Goal: Task Accomplishment & Management: Complete application form

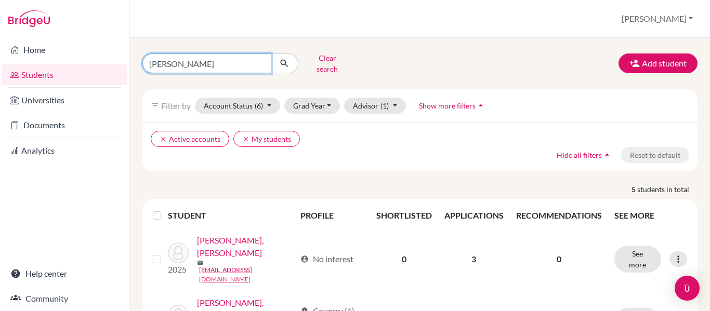
click at [191, 63] on input "[PERSON_NAME]" at bounding box center [206, 64] width 129 height 20
type input "[PERSON_NAME]"
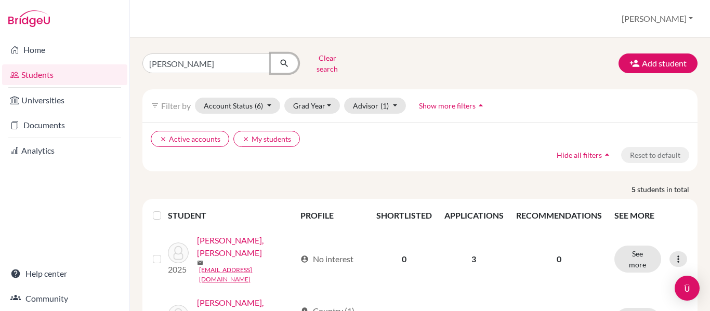
click at [281, 58] on icon "submit" at bounding box center [284, 63] width 10 height 10
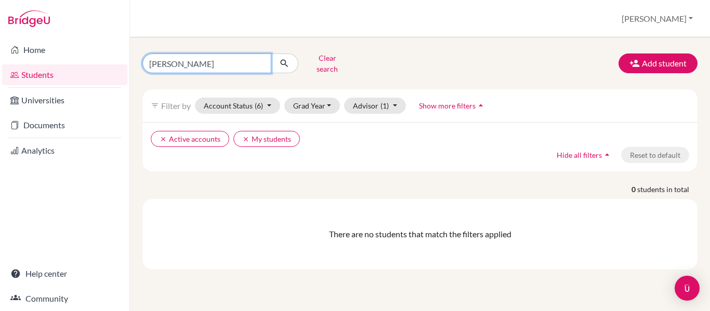
click at [212, 66] on input "[PERSON_NAME]" at bounding box center [206, 64] width 129 height 20
type input "[PERSON_NAME]"
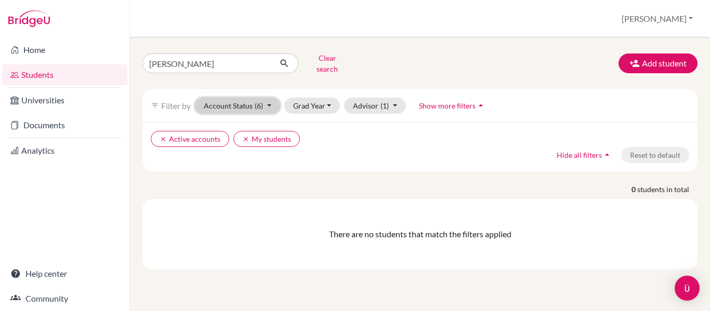
click at [270, 100] on button "Account Status (6)" at bounding box center [237, 106] width 85 height 16
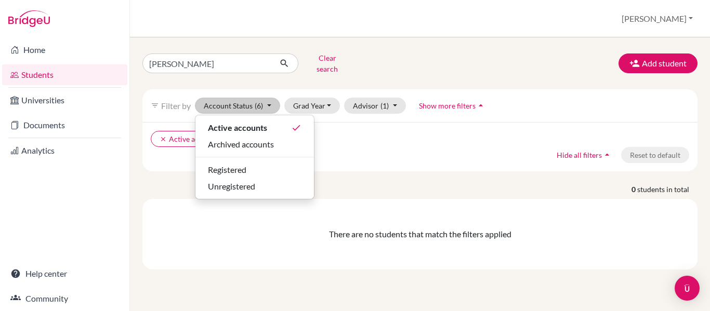
click at [364, 162] on div "clear Active accounts clear My students Hide all filters arrow_drop_up Reset to…" at bounding box center [419, 146] width 555 height 49
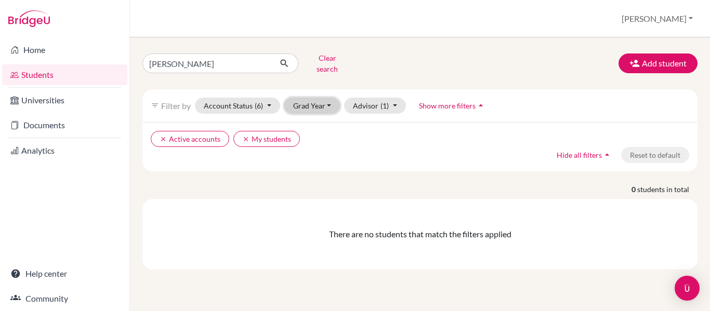
click at [324, 98] on button "Grad Year" at bounding box center [312, 106] width 56 height 16
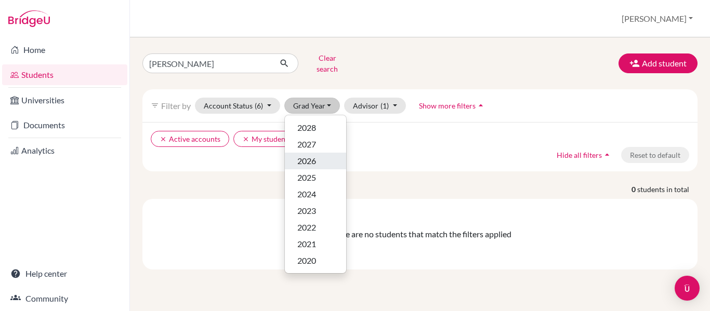
click at [317, 155] on div "2026" at bounding box center [315, 161] width 36 height 12
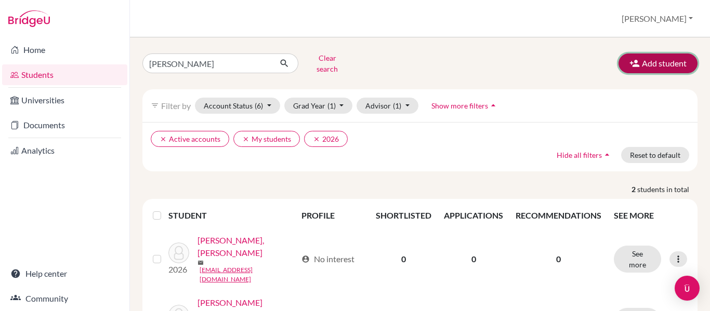
click at [644, 62] on button "Add student" at bounding box center [657, 64] width 79 height 20
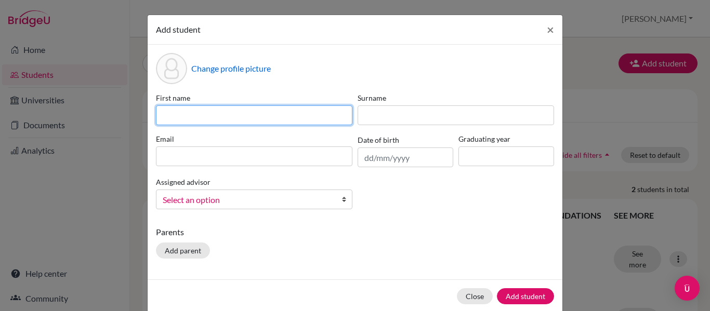
click at [261, 112] on input at bounding box center [254, 116] width 196 height 20
type input "[PERSON_NAME]"
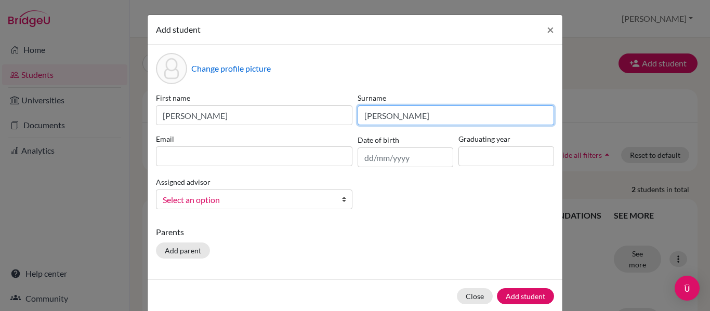
type input "[PERSON_NAME]"
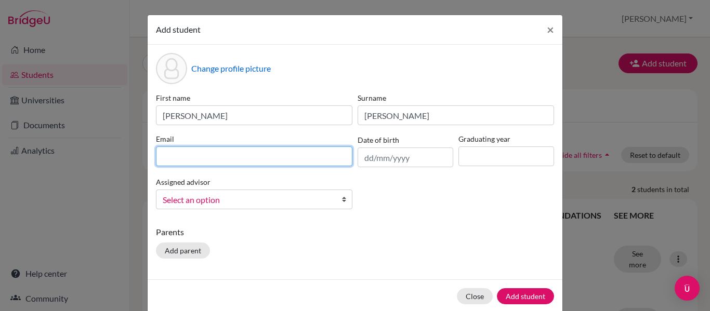
click at [211, 150] on input at bounding box center [254, 157] width 196 height 20
type input "[EMAIL_ADDRESS][DOMAIN_NAME]"
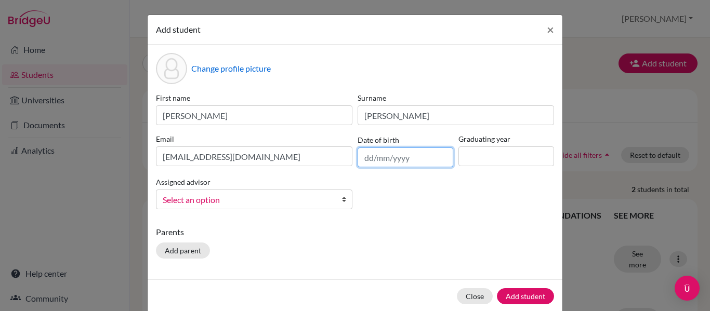
click at [361, 155] on input "text" at bounding box center [406, 158] width 96 height 20
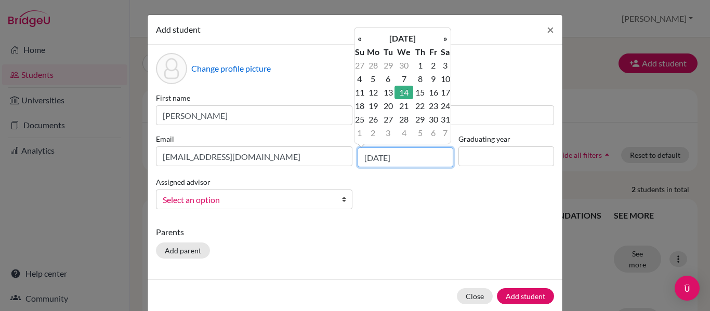
type input "[DATE]"
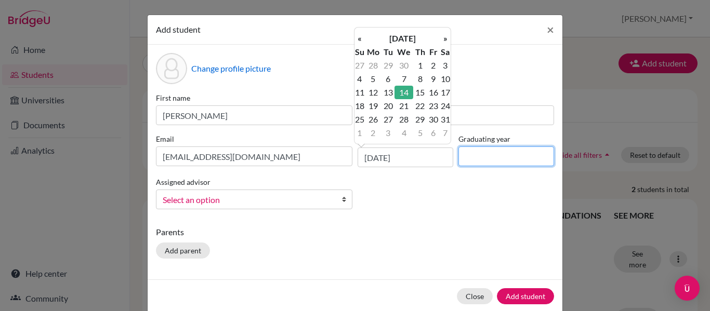
click at [486, 159] on input at bounding box center [506, 157] width 96 height 20
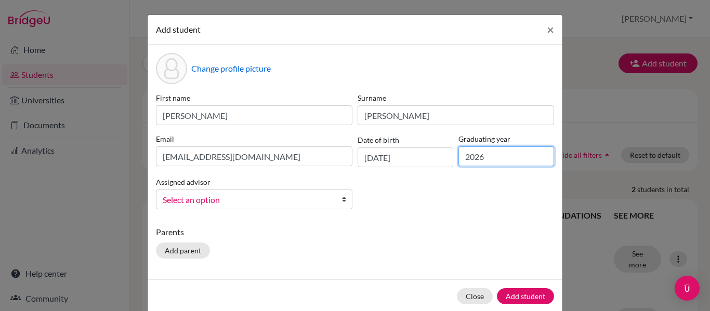
type input "2026"
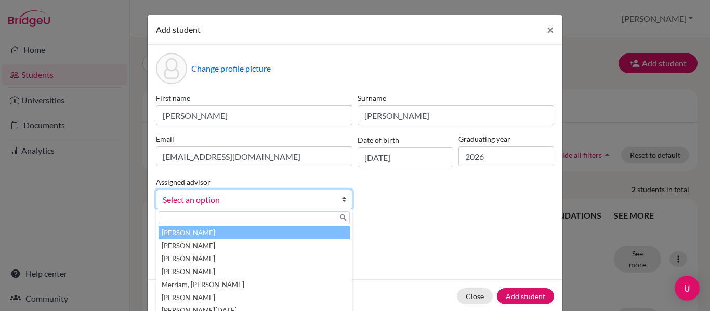
click at [316, 201] on span "Select an option" at bounding box center [247, 200] width 169 height 14
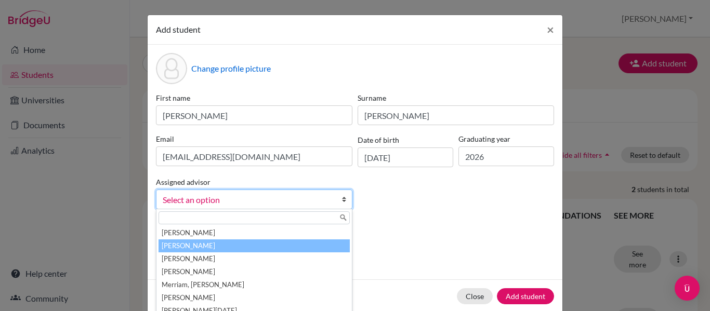
click at [229, 240] on li "[PERSON_NAME]" at bounding box center [254, 246] width 191 height 13
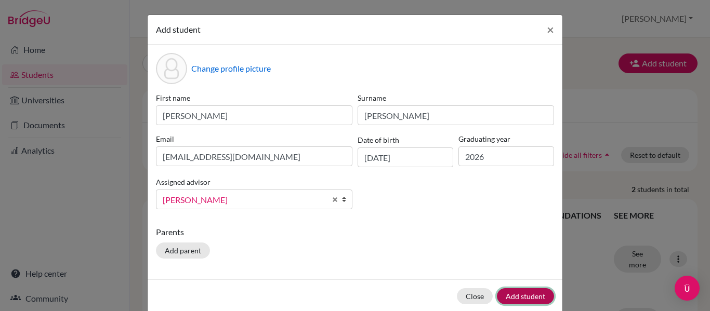
click at [528, 293] on button "Add student" at bounding box center [525, 296] width 57 height 16
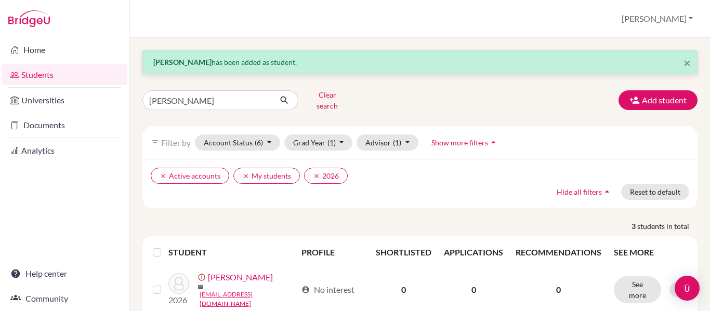
scroll to position [95, 0]
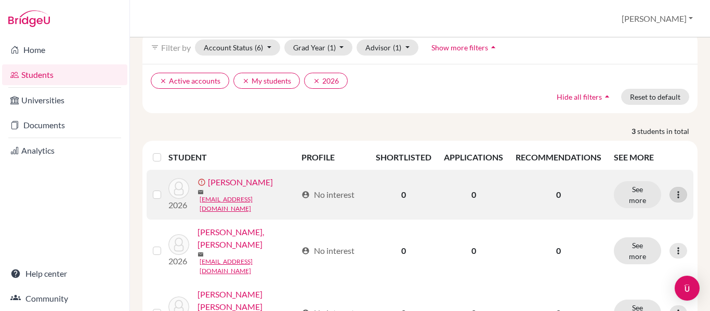
click at [673, 190] on icon at bounding box center [678, 195] width 10 height 10
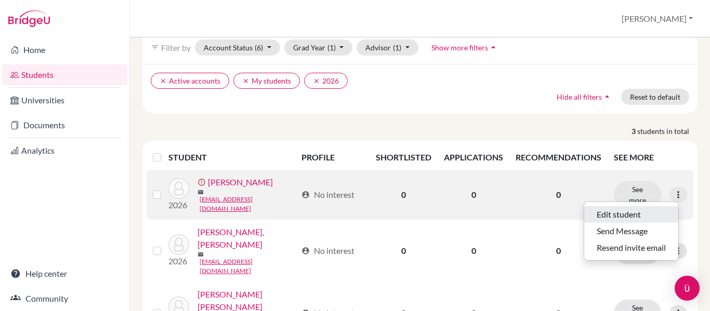
click at [622, 208] on button "Edit student" at bounding box center [631, 214] width 94 height 17
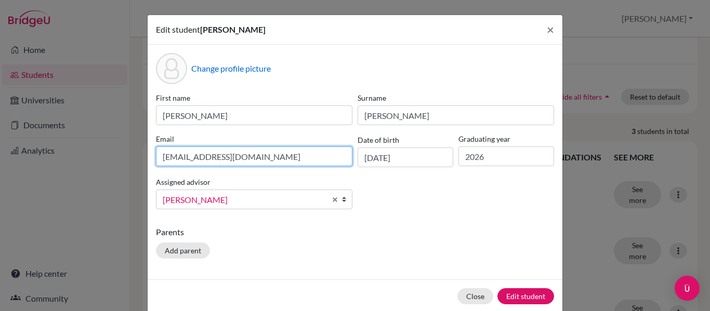
click at [165, 158] on input "[EMAIL_ADDRESS][DOMAIN_NAME]" at bounding box center [254, 157] width 196 height 20
type input "[EMAIL_ADDRESS][DOMAIN_NAME]"
click at [492, 210] on div "First name [PERSON_NAME] Surname [PERSON_NAME] Email [EMAIL_ADDRESS][DEMOGRAPHI…" at bounding box center [354, 155] width 403 height 125
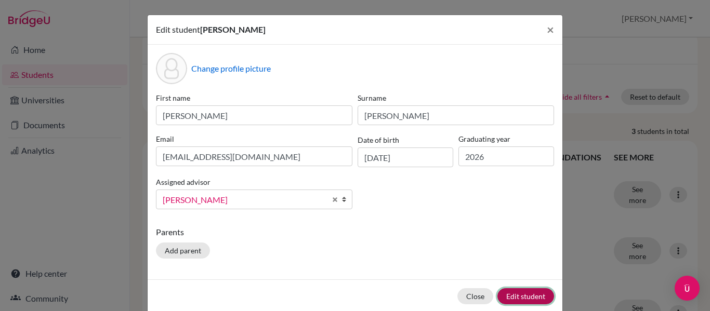
click at [513, 294] on button "Edit student" at bounding box center [525, 296] width 57 height 16
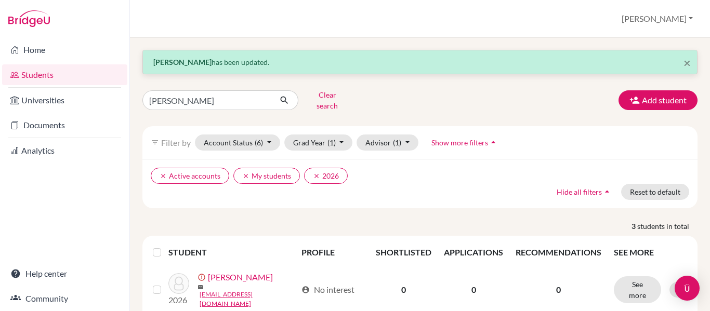
scroll to position [115, 0]
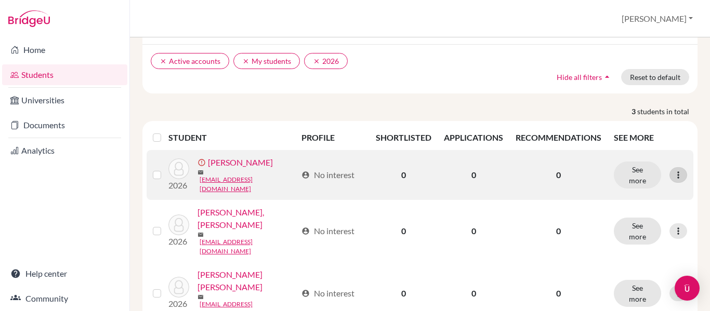
click at [677, 167] on div at bounding box center [678, 175] width 18 height 16
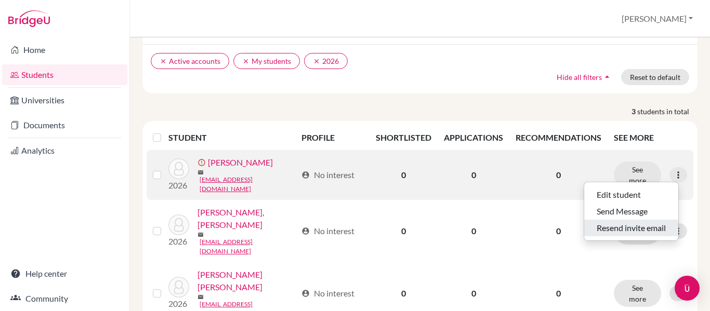
click at [612, 221] on button "Resend invite email" at bounding box center [631, 228] width 94 height 17
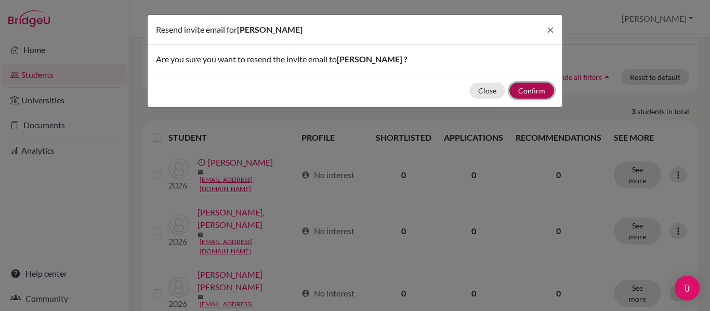
click at [538, 88] on button "Confirm" at bounding box center [531, 91] width 45 height 16
